Goal: Task Accomplishment & Management: Manage account settings

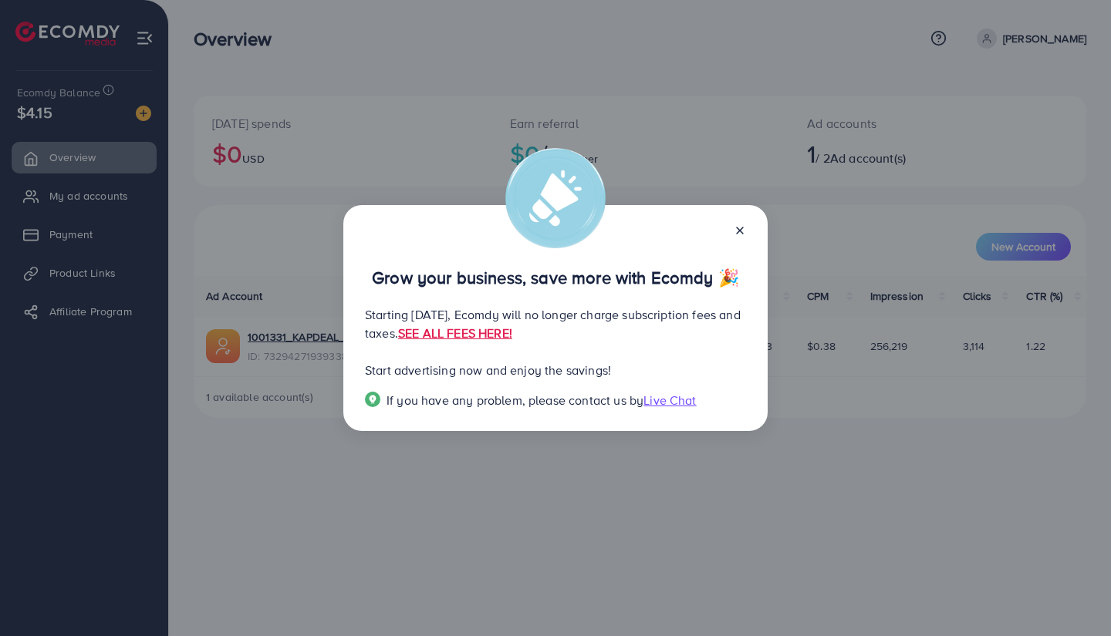
click at [741, 224] on icon at bounding box center [740, 230] width 12 height 12
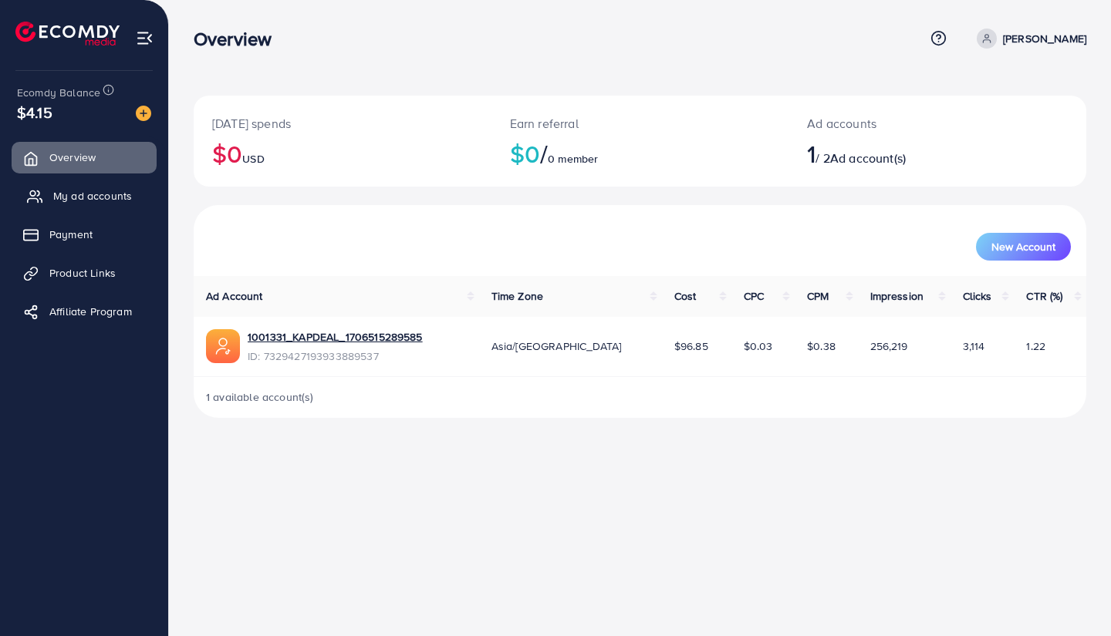
click at [122, 197] on span "My ad accounts" at bounding box center [92, 195] width 79 height 15
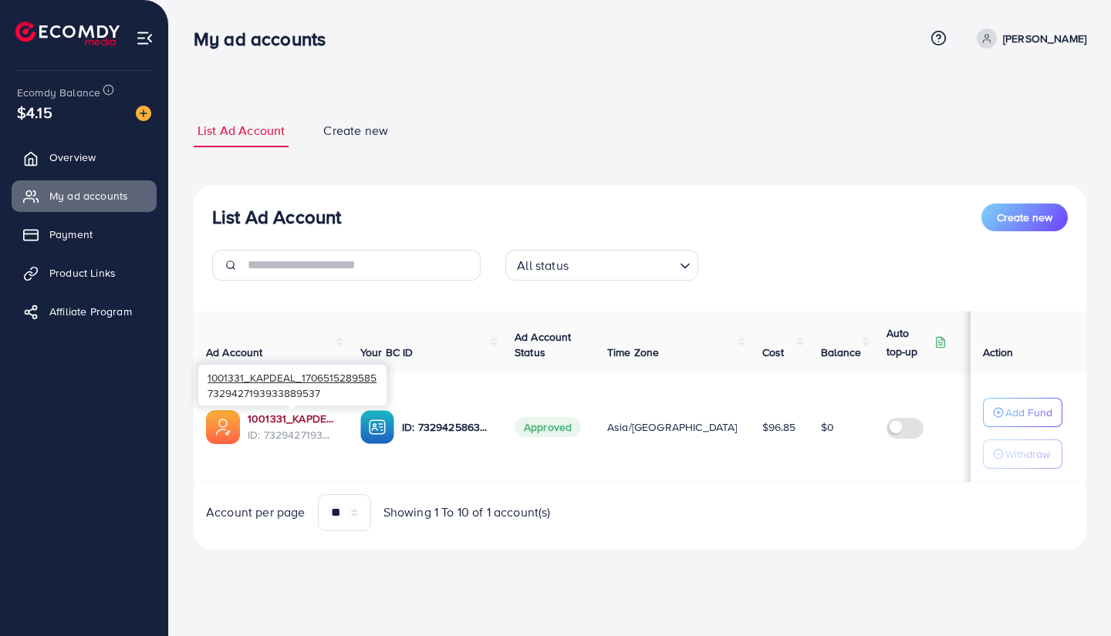
click at [309, 417] on link "1001331_KAPDEAL_1706515289585" at bounding box center [292, 418] width 88 height 15
click at [297, 418] on link "1001331_KAPDEAL_1706515289585" at bounding box center [292, 418] width 88 height 15
click at [96, 163] on span "Overview" at bounding box center [76, 157] width 46 height 15
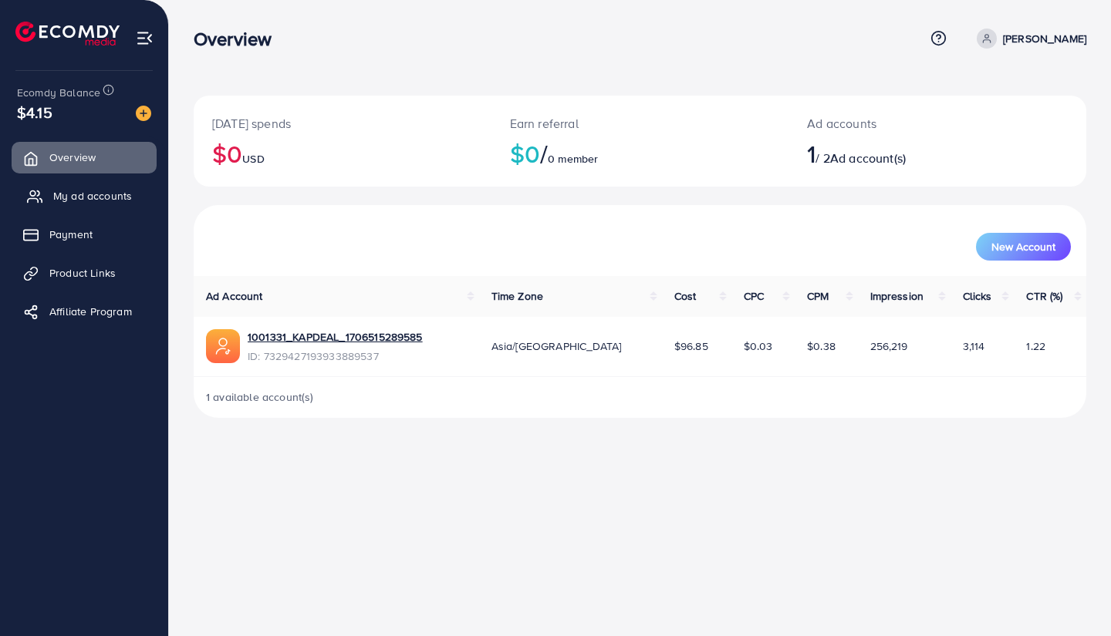
click at [134, 201] on link "My ad accounts" at bounding box center [84, 196] width 145 height 31
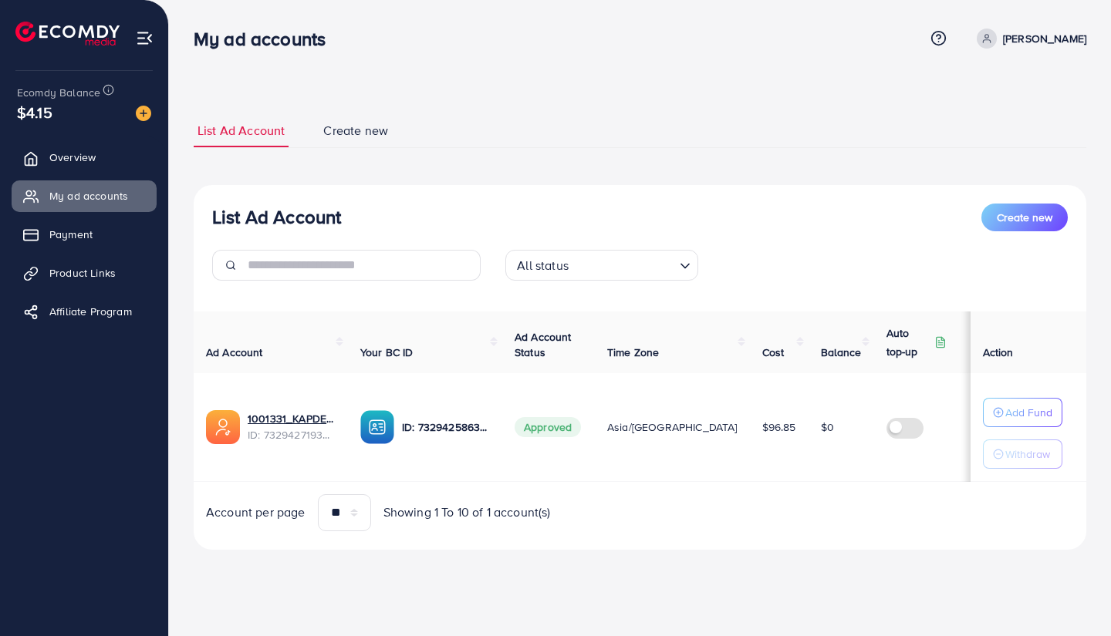
click at [347, 135] on span "Create new" at bounding box center [355, 131] width 65 height 18
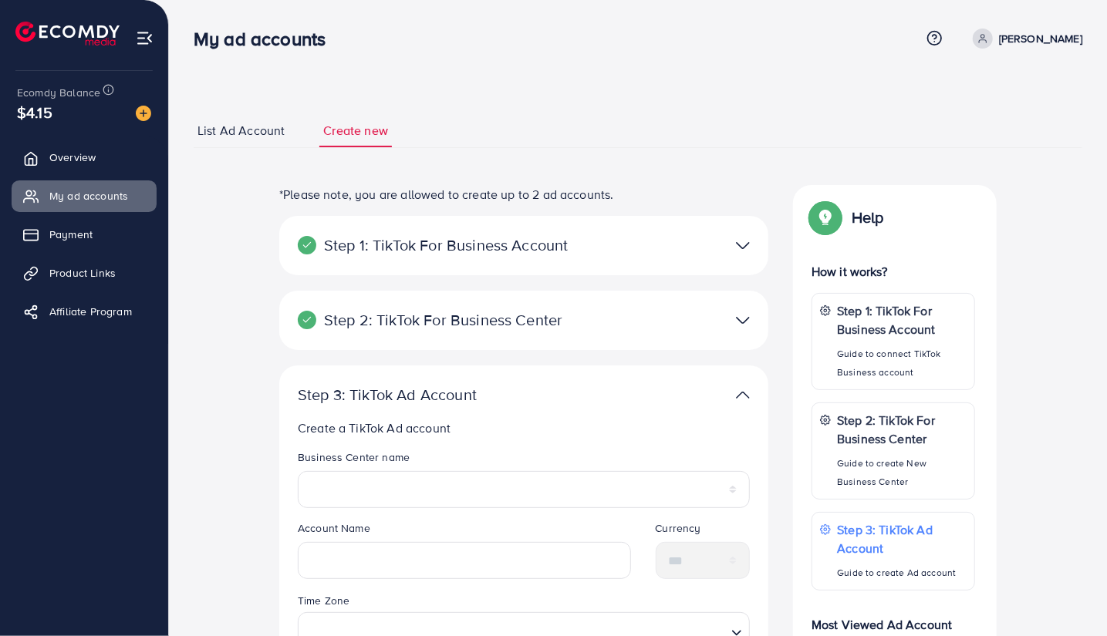
click at [264, 129] on span "List Ad Account" at bounding box center [240, 131] width 87 height 18
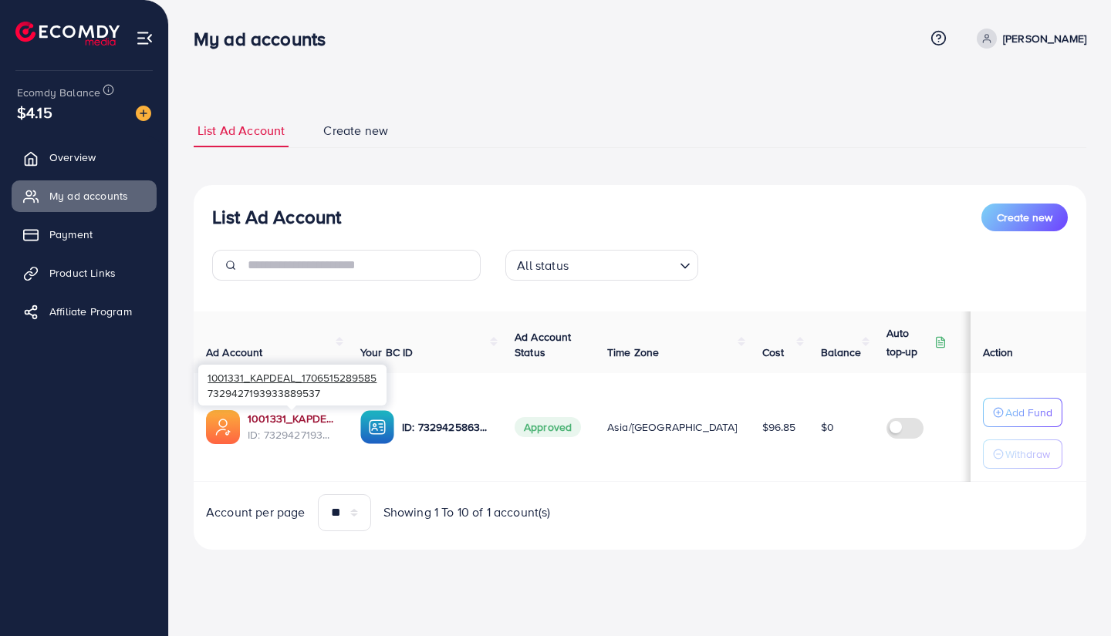
click at [261, 423] on link "1001331_KAPDEAL_1706515289585" at bounding box center [292, 418] width 88 height 15
click at [147, 116] on img at bounding box center [143, 113] width 15 height 15
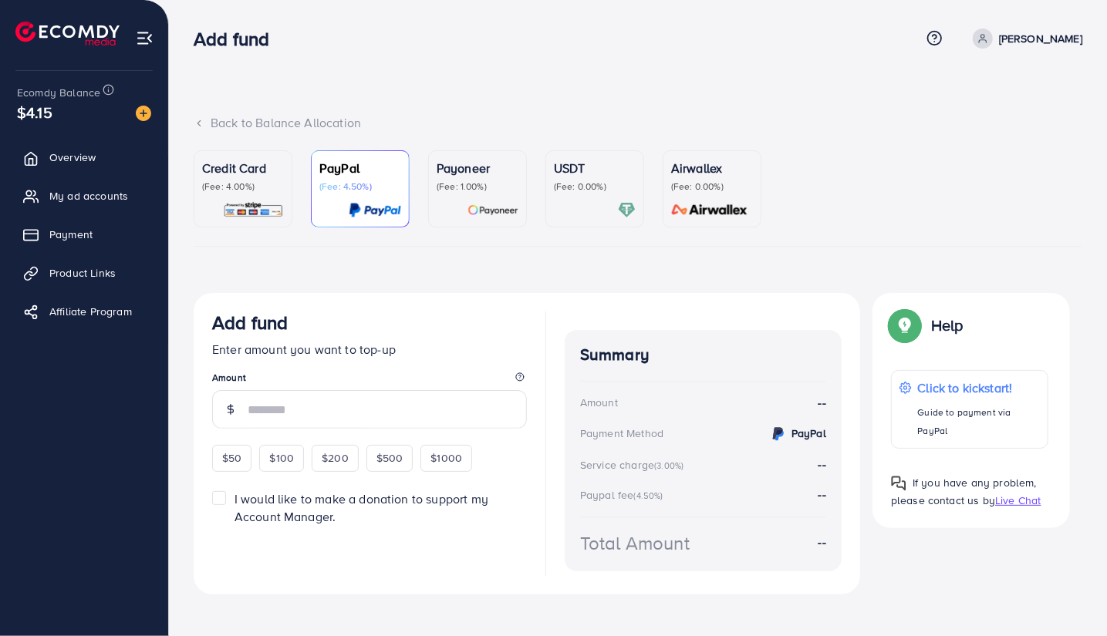
click at [246, 197] on div "Credit Card (Fee: 4.00%)" at bounding box center [243, 189] width 82 height 60
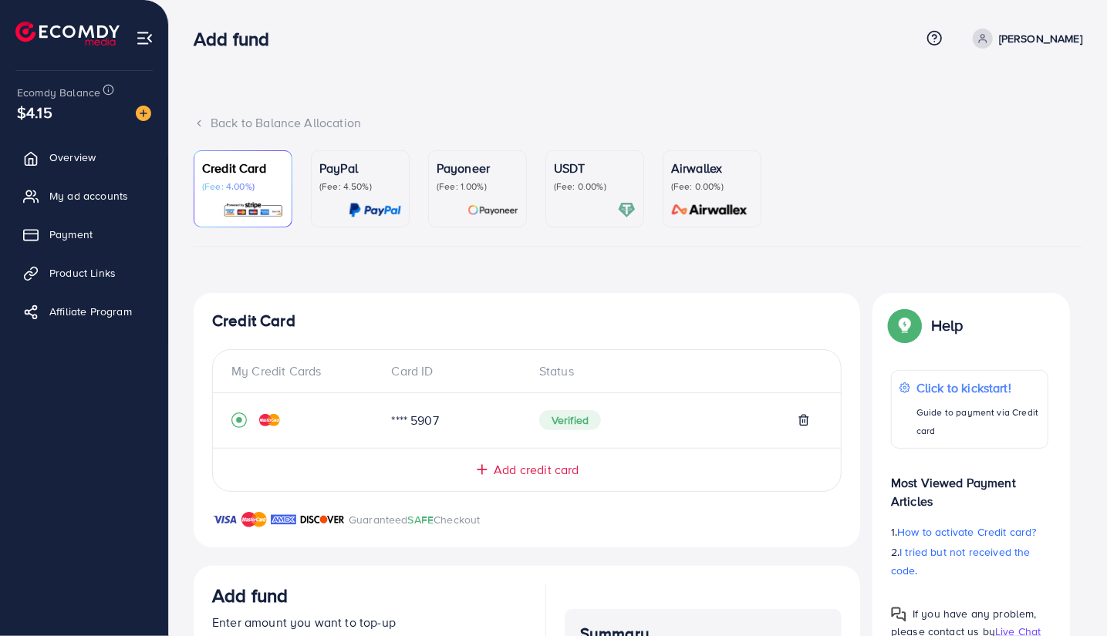
scroll to position [292, 0]
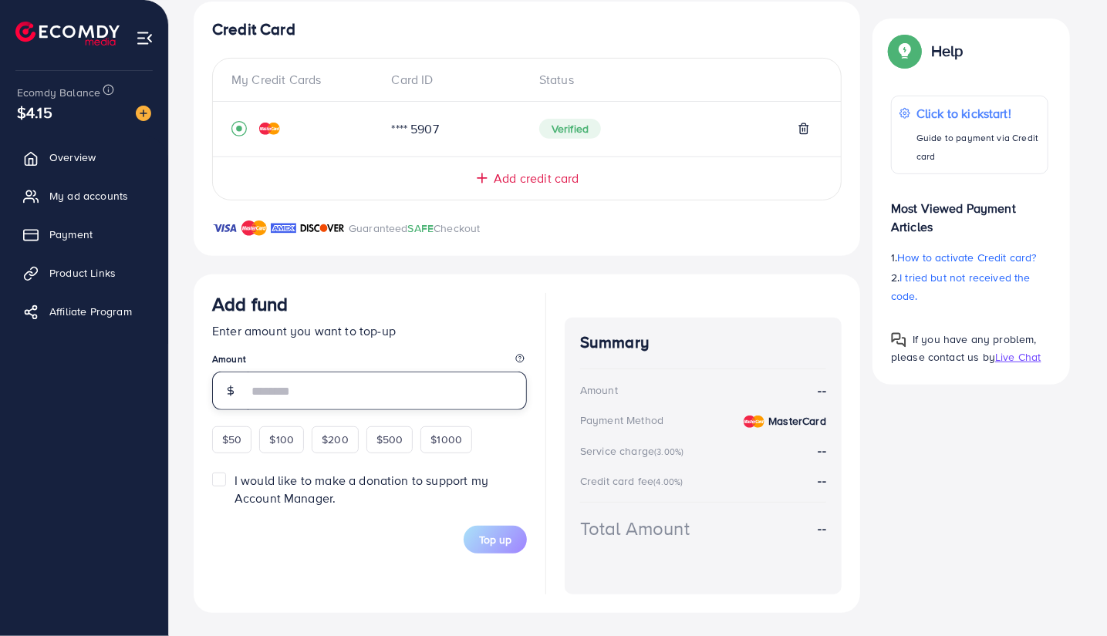
click at [400, 386] on input "number" at bounding box center [387, 391] width 279 height 39
type input "*"
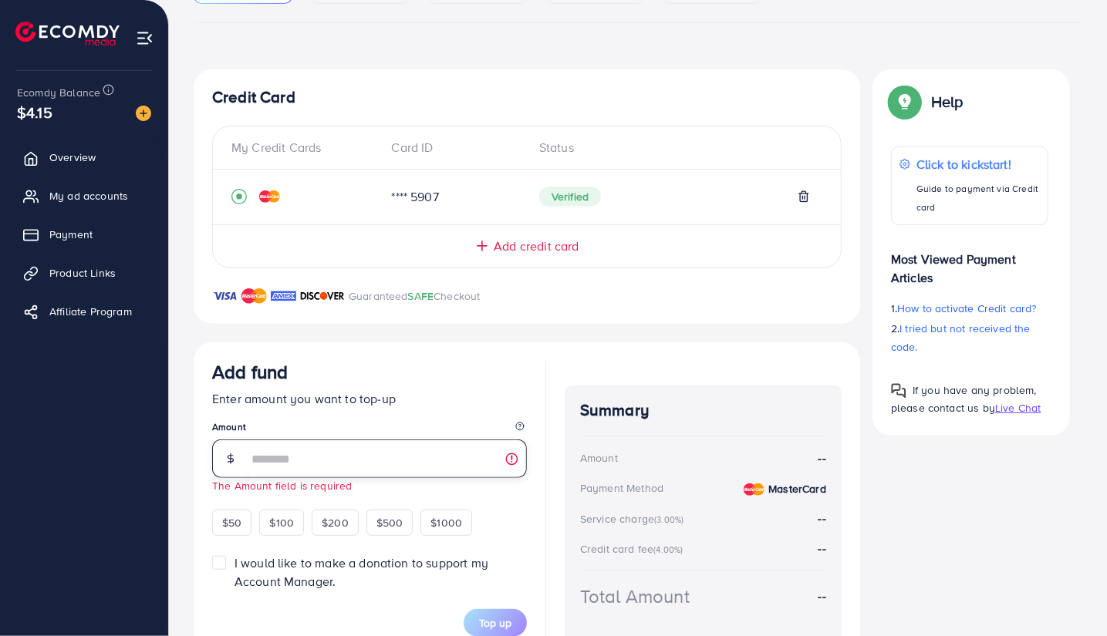
scroll to position [0, 0]
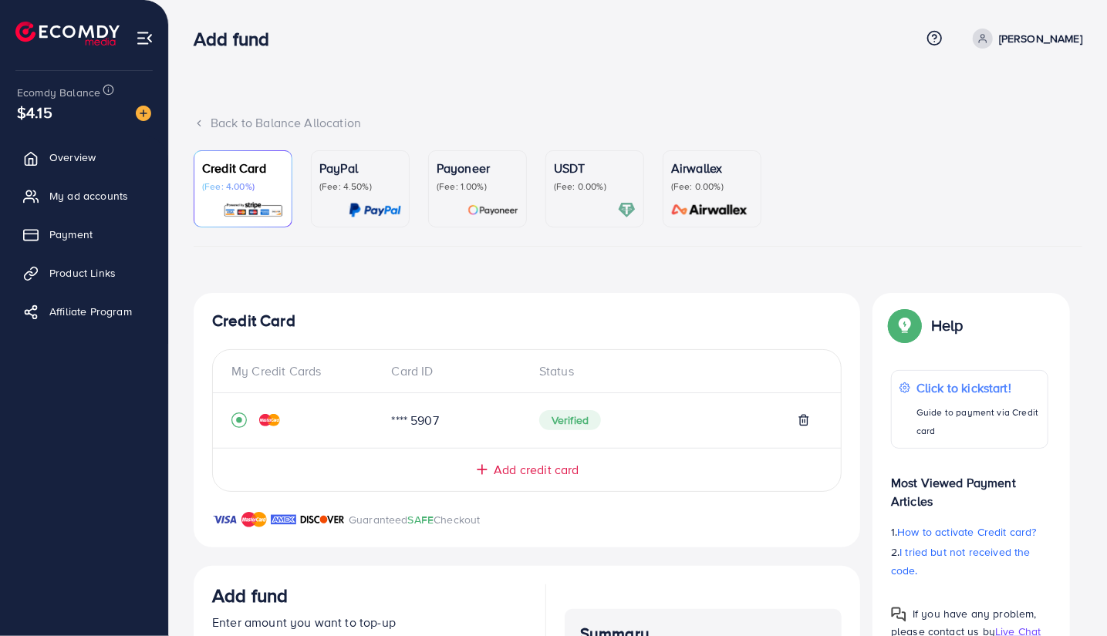
click at [1078, 155] on ul "Credit Card (Fee: 4.00%) PayPal (Fee: 4.50%) Payoneer (Fee: 1.00%) USDT (Fee: 0…" at bounding box center [638, 198] width 889 height 96
